Goal: Information Seeking & Learning: Learn about a topic

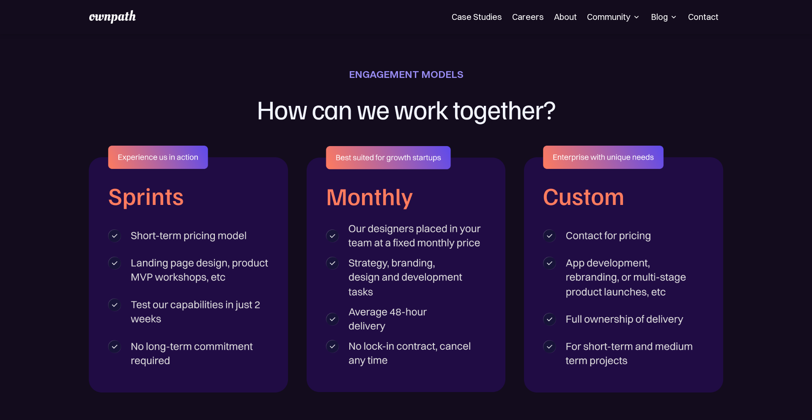
scroll to position [1567, 0]
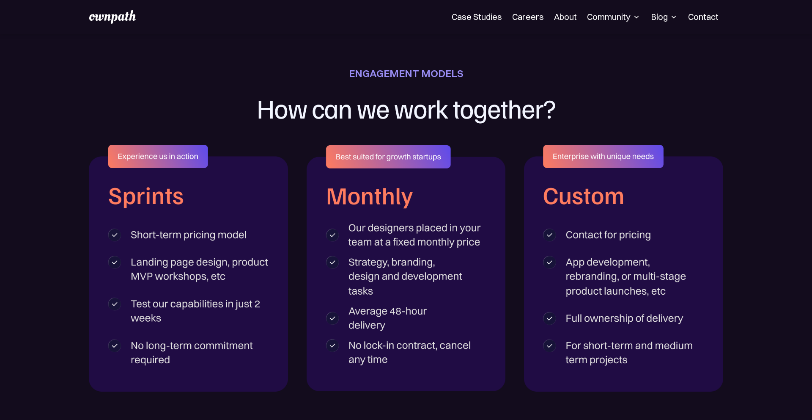
drag, startPoint x: 156, startPoint y: 198, endPoint x: 154, endPoint y: 170, distance: 27.5
click at [155, 198] on img at bounding box center [188, 268] width 199 height 247
click at [158, 157] on img at bounding box center [188, 268] width 199 height 247
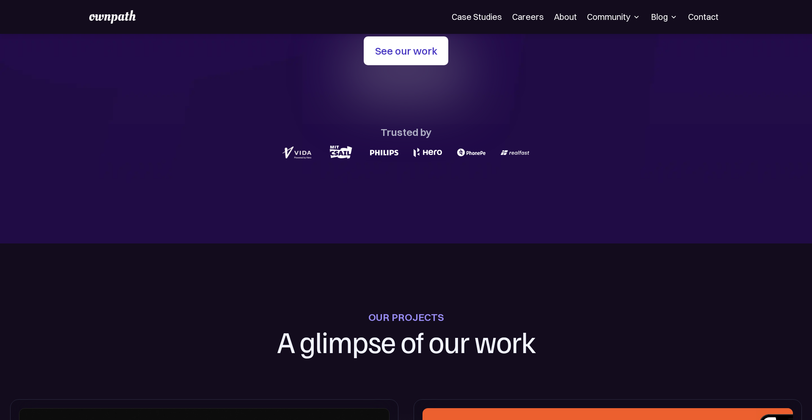
scroll to position [0, 0]
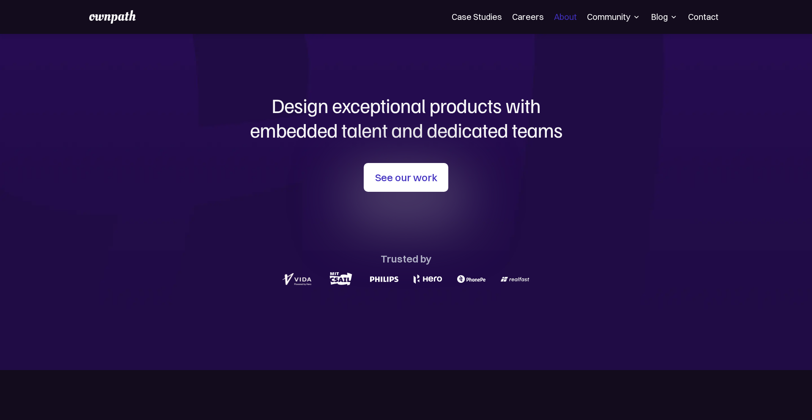
click at [561, 14] on link "About" at bounding box center [565, 17] width 23 height 10
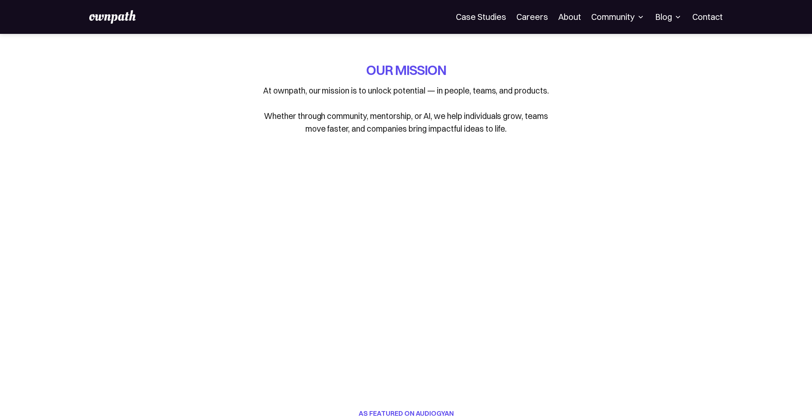
click at [568, 16] on link "About" at bounding box center [569, 17] width 23 height 10
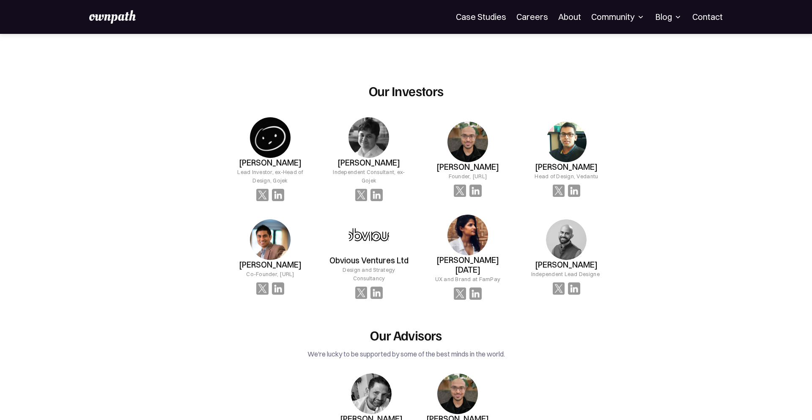
scroll to position [792, 0]
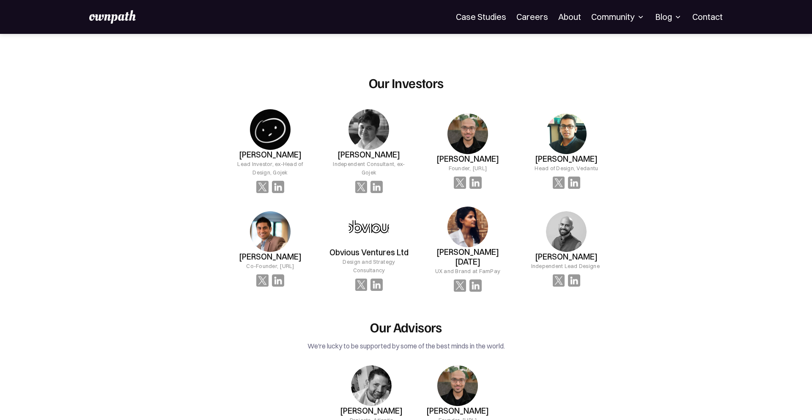
click at [367, 215] on img at bounding box center [369, 227] width 41 height 41
drag, startPoint x: 335, startPoint y: 243, endPoint x: 408, endPoint y: 243, distance: 73.2
click at [408, 247] on h3 "Obvious Ventures Ltd" at bounding box center [369, 252] width 79 height 10
copy h3 "Obvious Ventures Ltd"
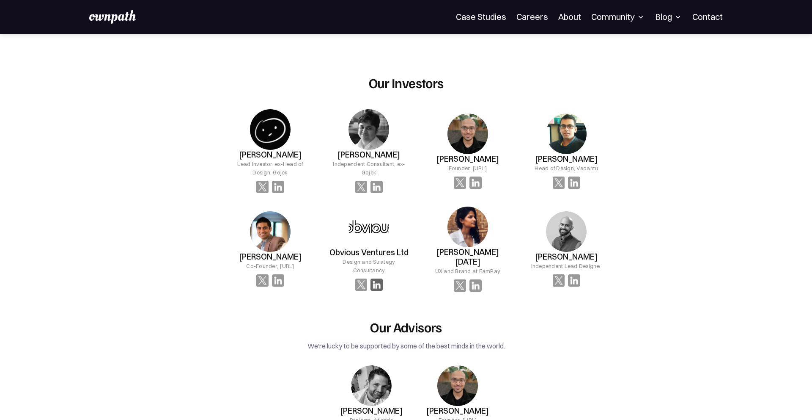
click at [378, 278] on img at bounding box center [377, 284] width 12 height 12
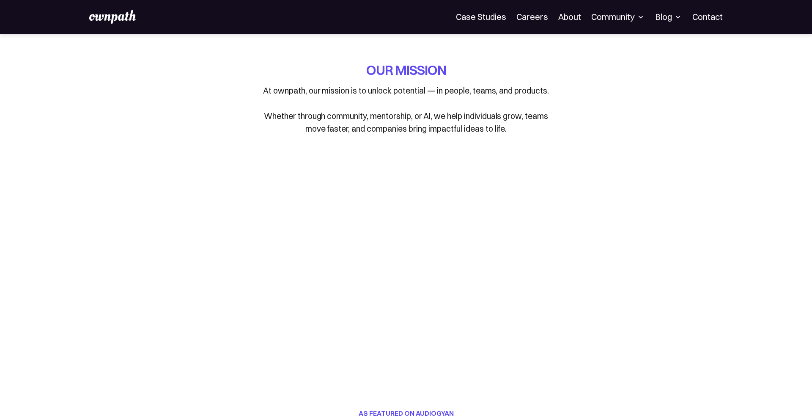
scroll to position [792, 0]
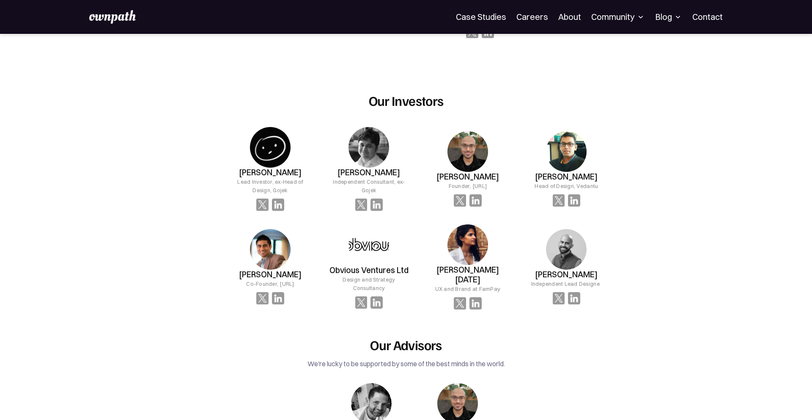
scroll to position [805, 0]
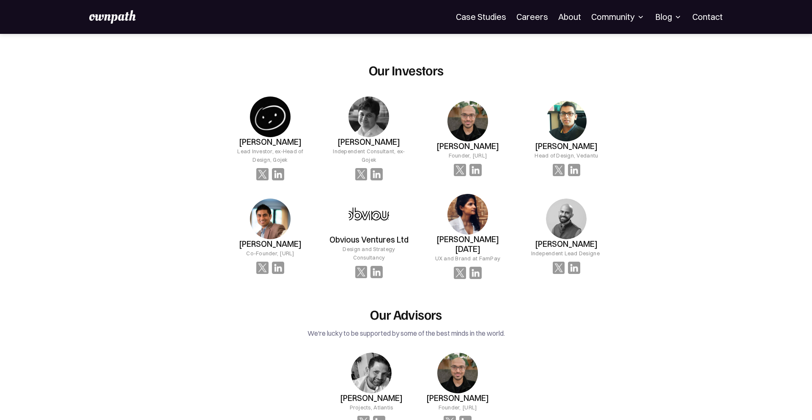
click at [264, 207] on img at bounding box center [270, 218] width 41 height 41
click at [278, 261] on img at bounding box center [278, 267] width 12 height 12
